Goal: Transaction & Acquisition: Purchase product/service

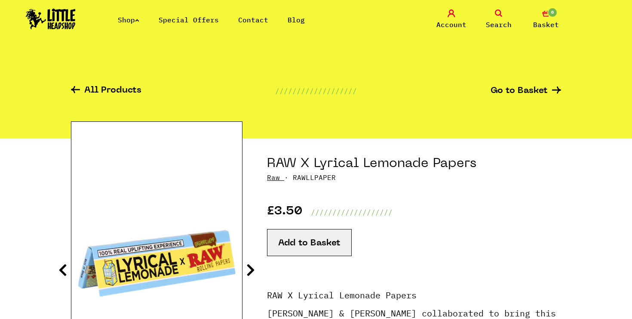
scroll to position [2, 0]
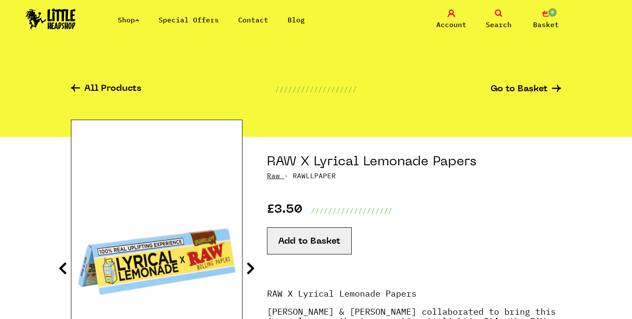
click at [292, 243] on button "Add to Basket" at bounding box center [309, 240] width 85 height 27
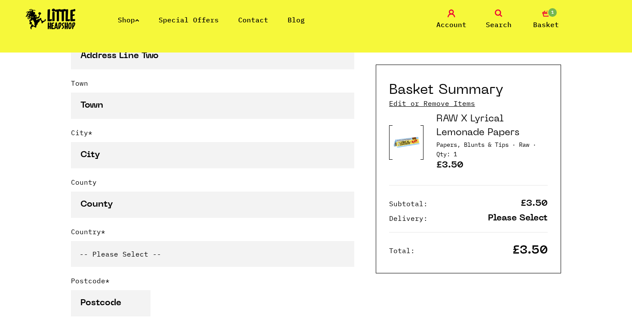
scroll to position [515, 0]
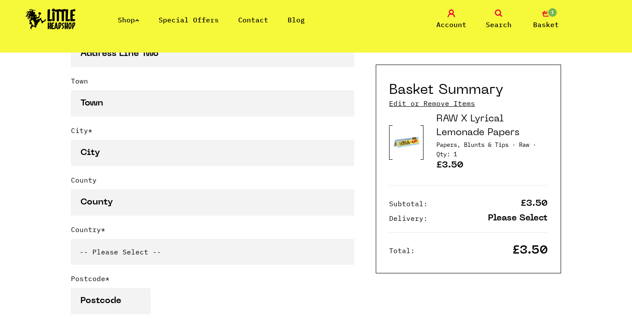
select select "642"
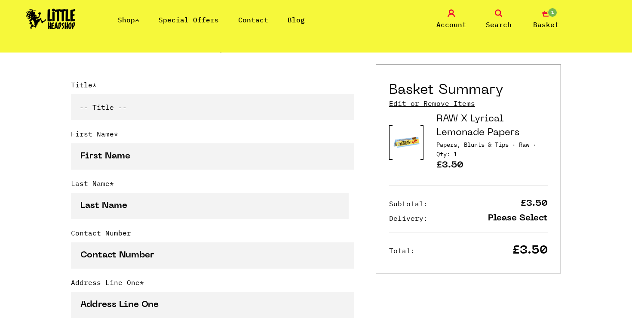
scroll to position [214, 0]
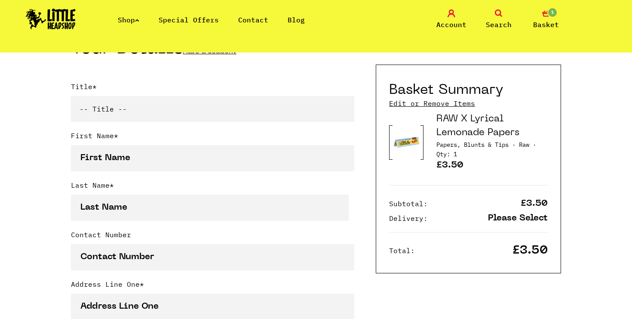
click at [451, 132] on link "RAW X Lyrical Lemonade Papers" at bounding box center [477, 125] width 83 height 23
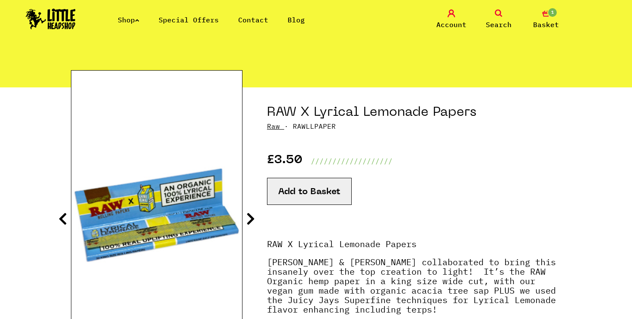
scroll to position [52, 0]
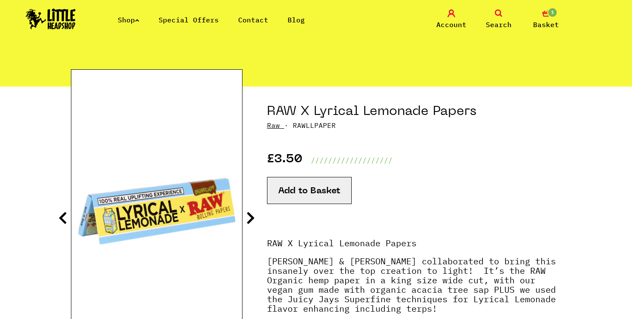
click at [283, 193] on button "Add to Basket" at bounding box center [309, 190] width 85 height 27
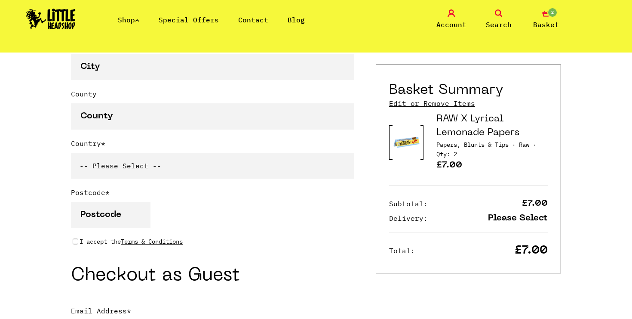
scroll to position [601, 0]
click at [184, 174] on select "-- Please Select -- [GEOGRAPHIC_DATA] [GEOGRAPHIC_DATA] [GEOGRAPHIC_DATA] [GEOG…" at bounding box center [212, 166] width 283 height 26
select select "642"
click at [76, 239] on input "I accept the Terms & Conditions" at bounding box center [76, 242] width 6 height 7
checkbox input "true"
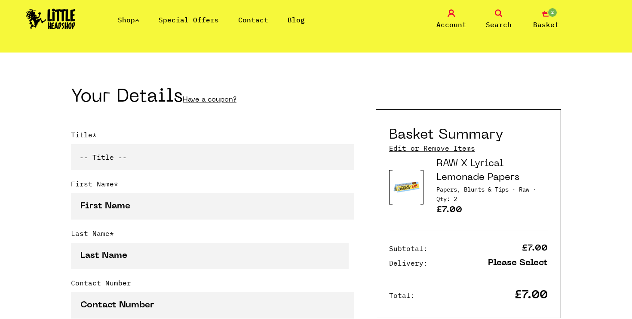
scroll to position [131, 0]
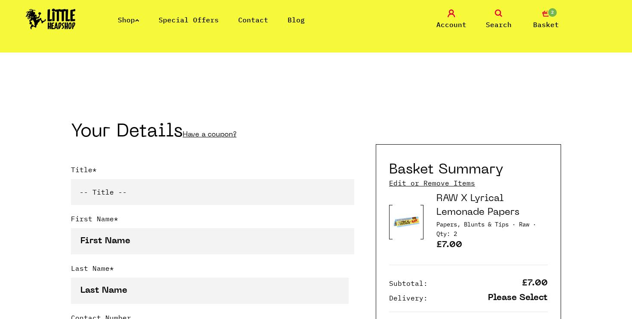
select select "mr"
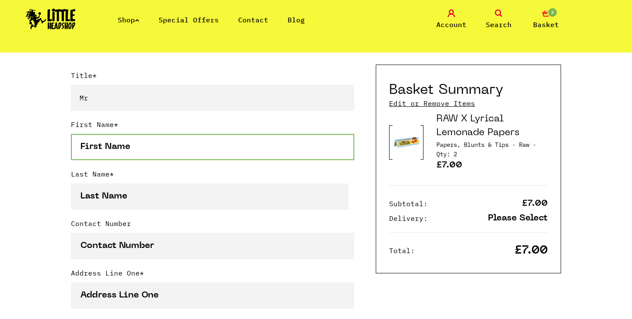
scroll to position [226, 0]
type input "[PERSON_NAME]"
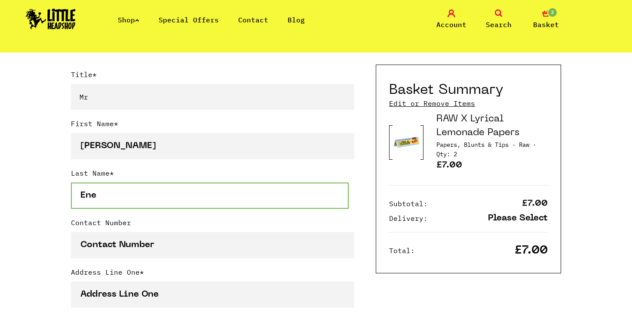
type input "Ene"
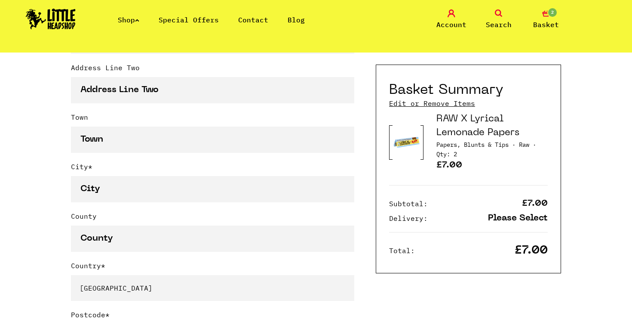
scroll to position [633, 0]
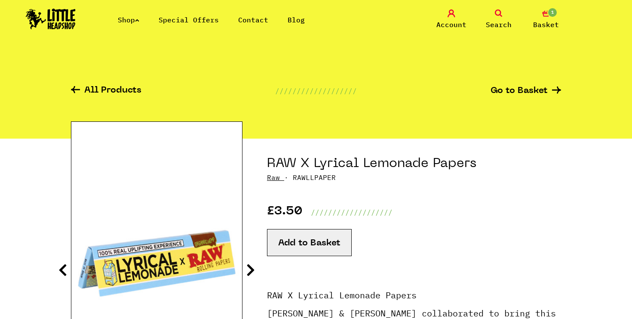
scroll to position [2, 0]
